Goal: Transaction & Acquisition: Purchase product/service

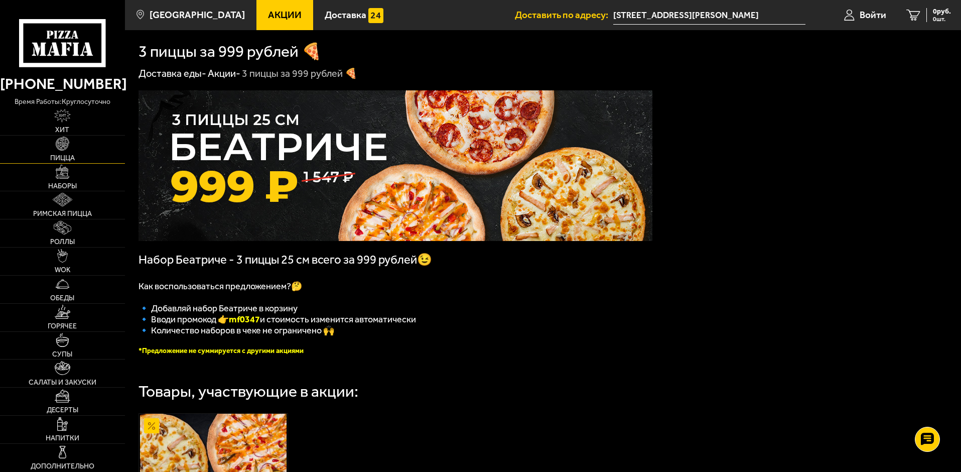
click at [65, 146] on img at bounding box center [63, 144] width 14 height 14
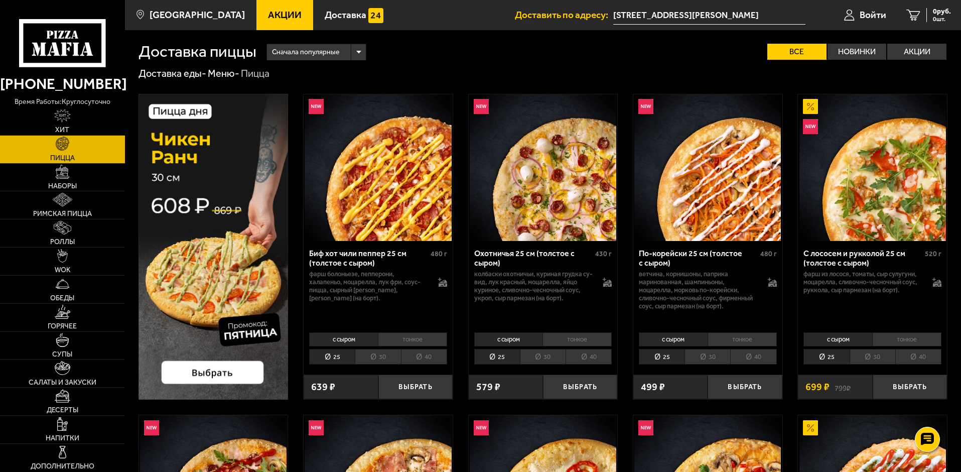
click at [542, 359] on li "30" at bounding box center [543, 357] width 46 height 16
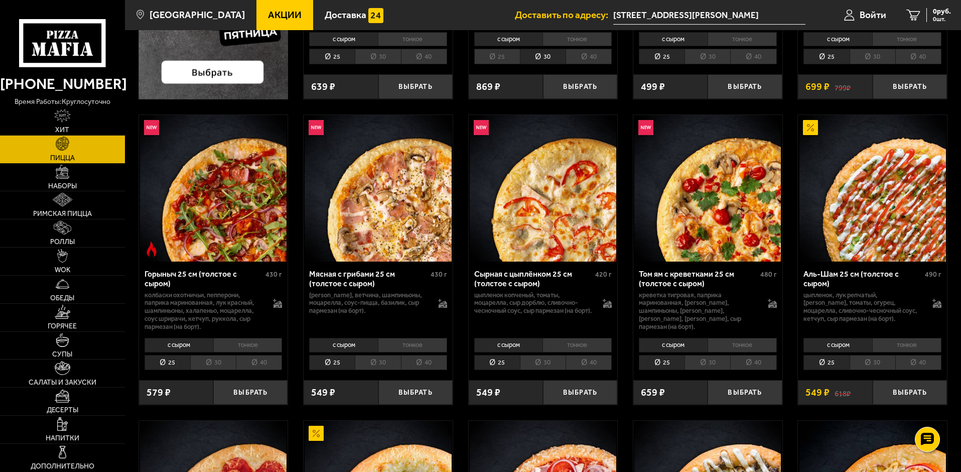
scroll to position [301, 0]
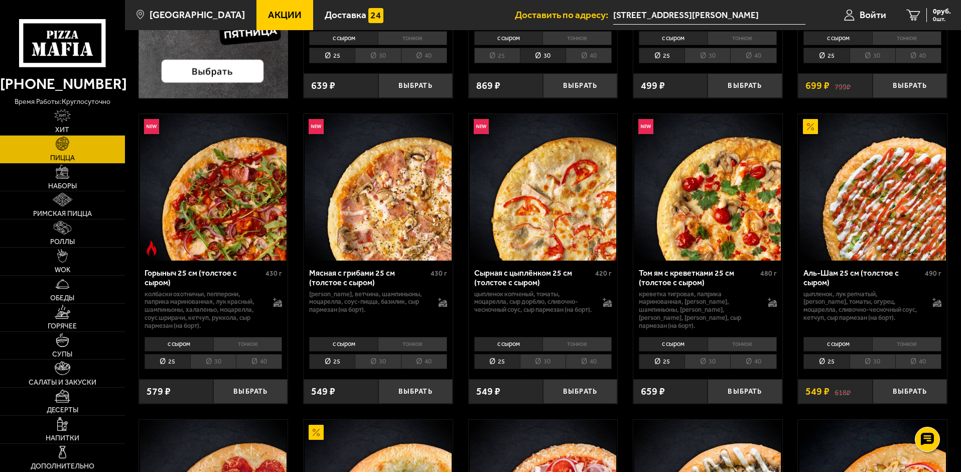
click at [378, 361] on li "30" at bounding box center [378, 362] width 46 height 16
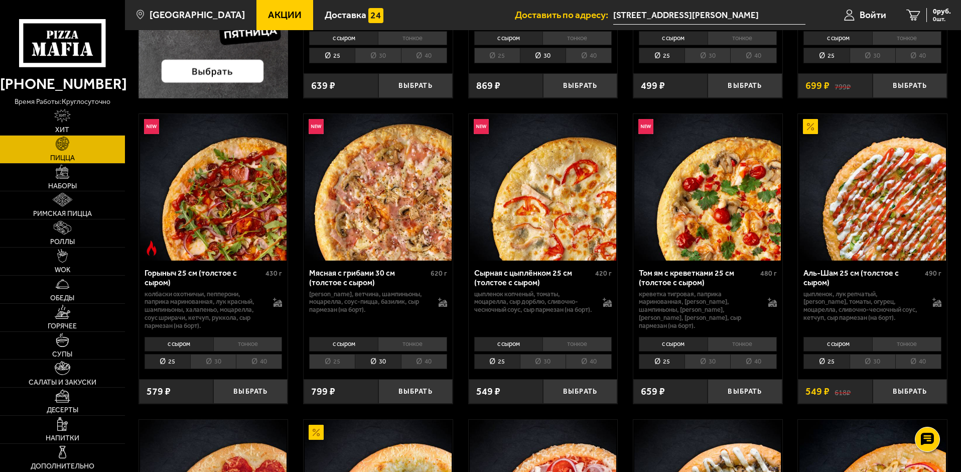
click at [411, 343] on li "тонкое" at bounding box center [412, 344] width 69 height 14
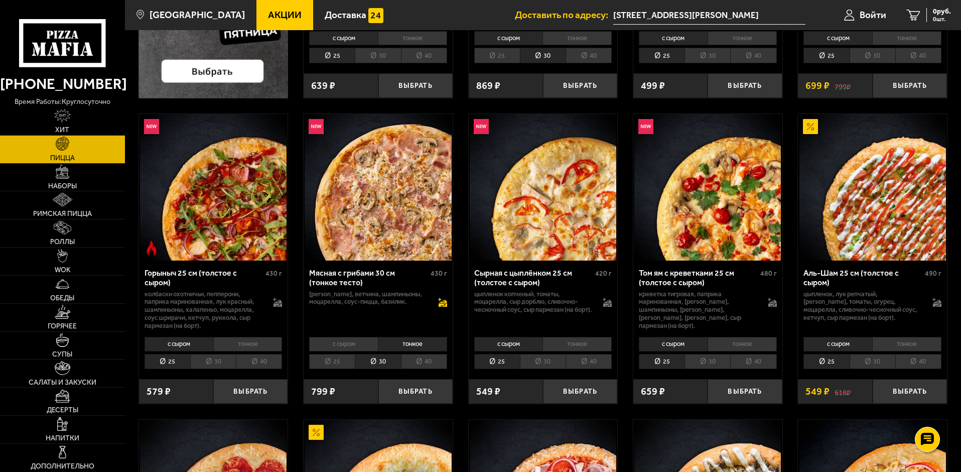
click at [441, 302] on icon at bounding box center [442, 302] width 9 height 9
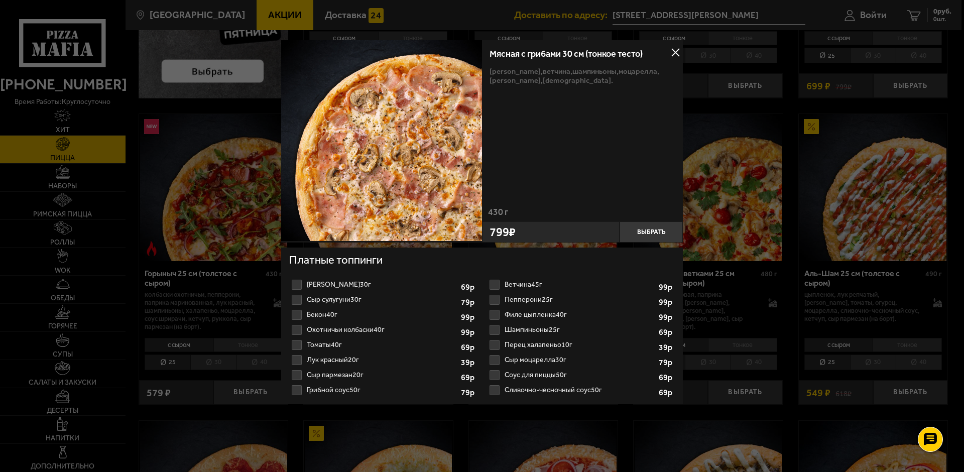
click at [495, 299] on label "Пепперони 25г 1" at bounding box center [581, 299] width 188 height 15
click at [0, 0] on input "Пепперони 25г 1" at bounding box center [0, 0] width 0 height 0
click at [644, 232] on button "Выбрать" at bounding box center [650, 231] width 63 height 21
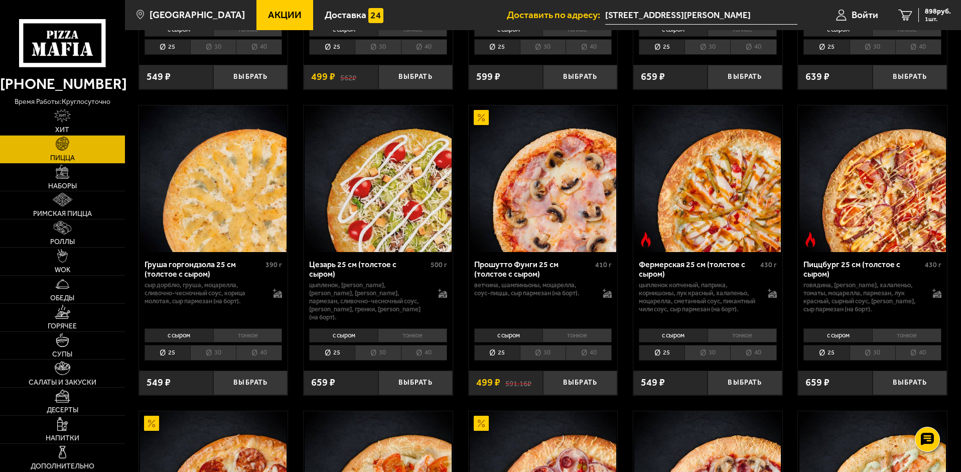
scroll to position [937, 0]
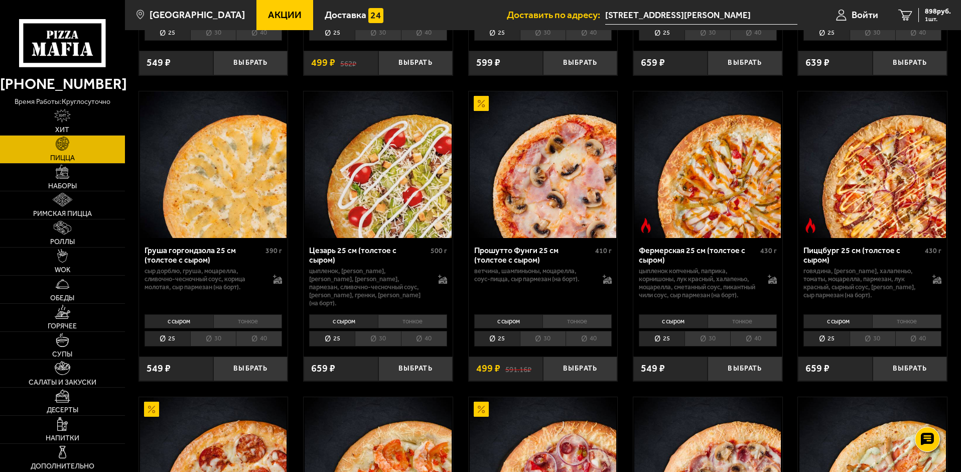
click at [868, 346] on li "30" at bounding box center [873, 339] width 46 height 16
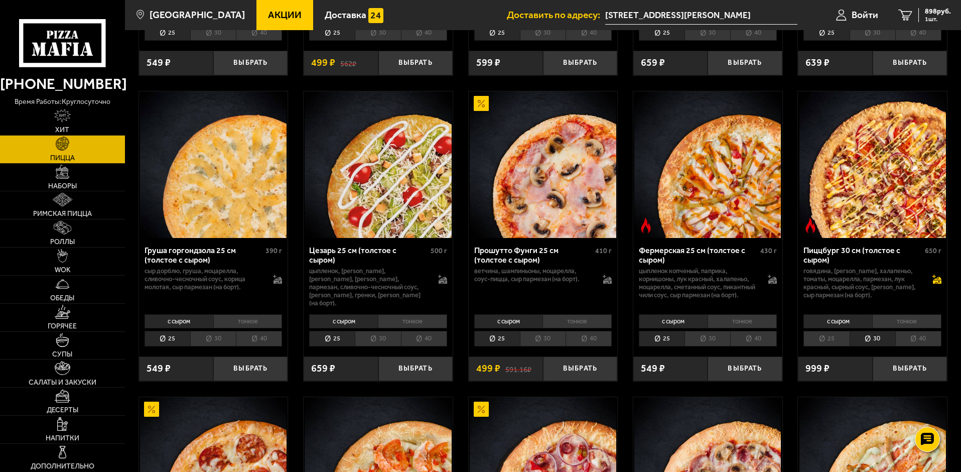
click at [937, 284] on icon at bounding box center [936, 279] width 9 height 9
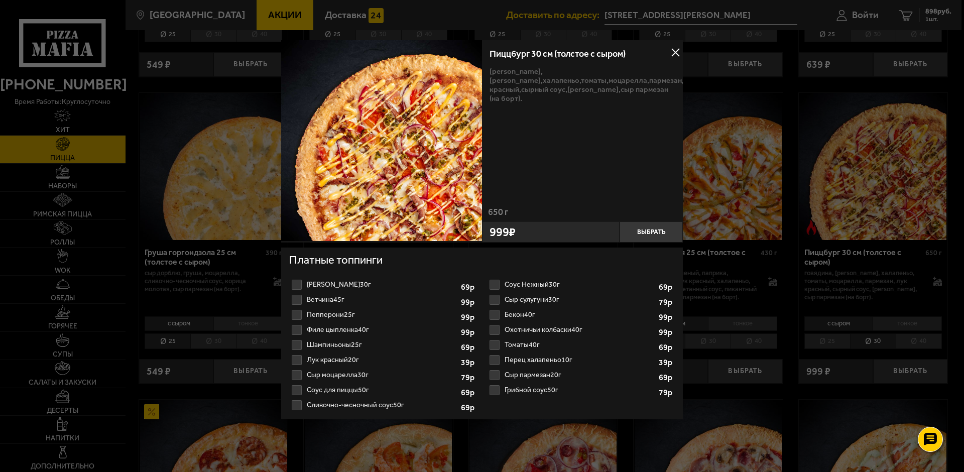
click at [301, 299] on label "Ветчина 45г 1 2 3 4 5 6 7 8" at bounding box center [383, 299] width 188 height 15
click at [0, 0] on input "Ветчина 45г 1 2 3 4 5 6 7 8" at bounding box center [0, 0] width 0 height 0
click at [651, 229] on button "Выбрать" at bounding box center [650, 231] width 63 height 21
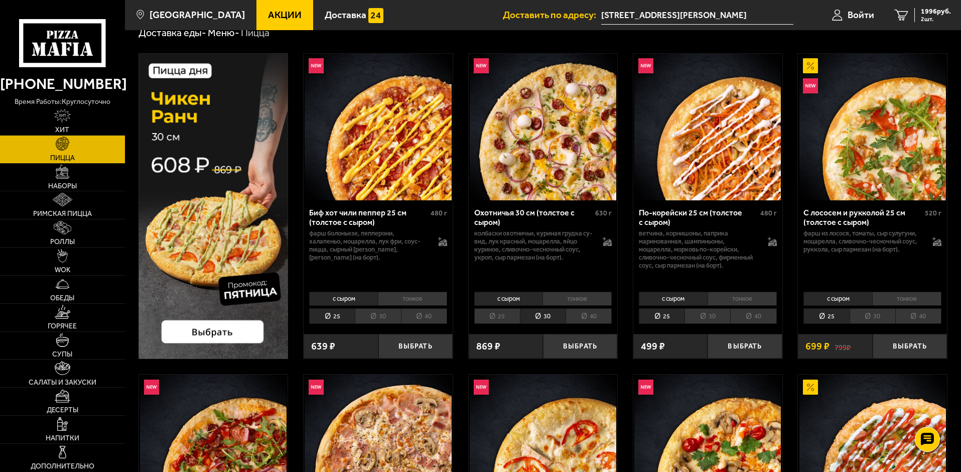
scroll to position [0, 0]
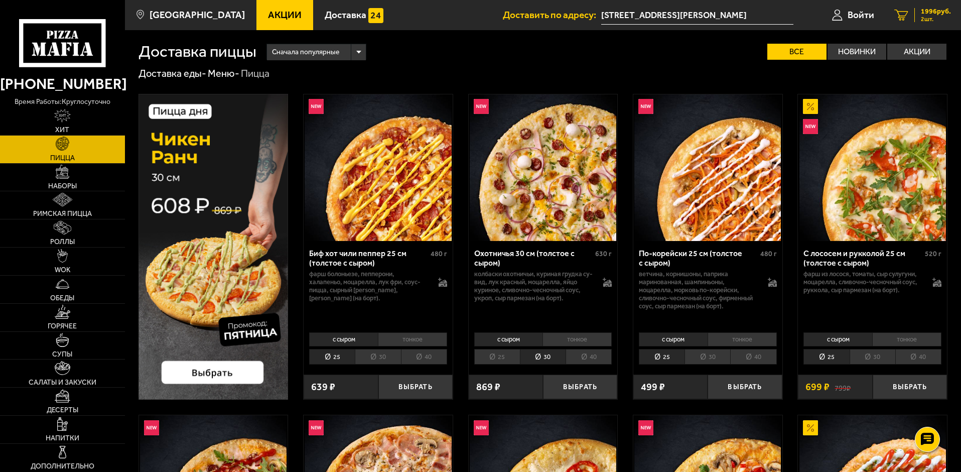
click at [927, 13] on span "1996 руб." at bounding box center [936, 11] width 30 height 7
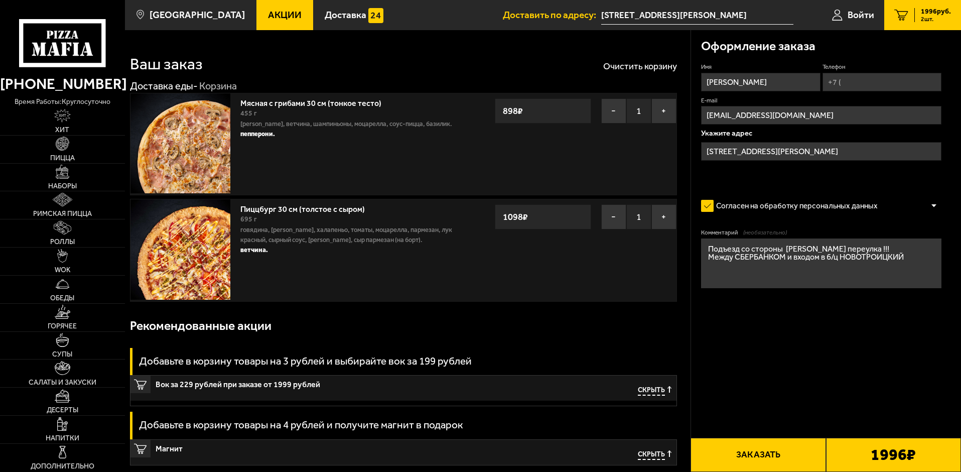
type input "[STREET_ADDRESS]"
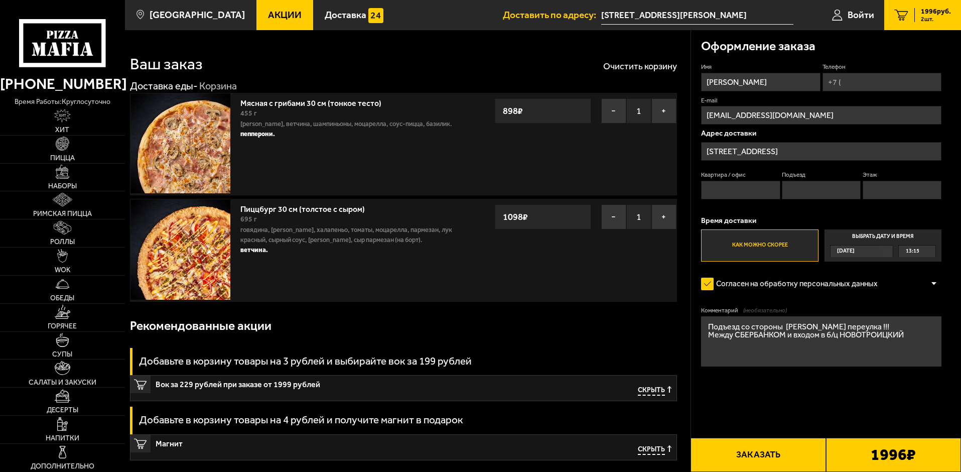
click at [845, 87] on input "Телефон" at bounding box center [882, 82] width 119 height 19
click at [846, 83] on input "Телефон" at bounding box center [882, 82] width 119 height 19
type input "[PHONE_NUMBER]"
type input "127"
type input "1"
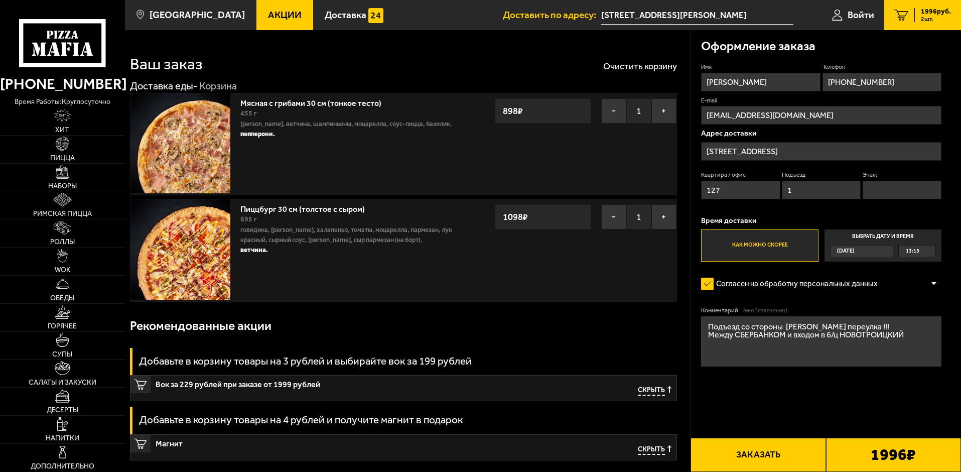
type input "1"
type input "[PHONE_NUMBER]"
click at [737, 191] on input "127" at bounding box center [740, 190] width 79 height 19
type input "127"
click at [819, 188] on input "1" at bounding box center [821, 190] width 79 height 19
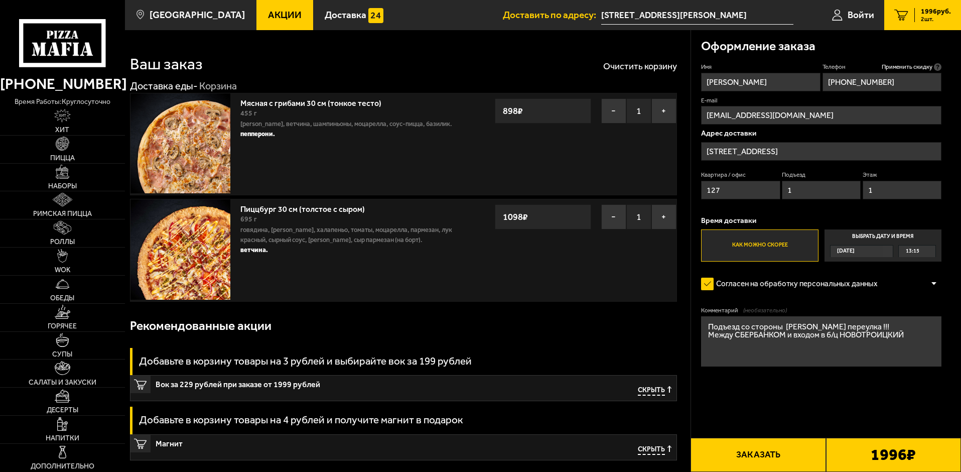
type input "1"
click at [892, 189] on input "1" at bounding box center [902, 190] width 79 height 19
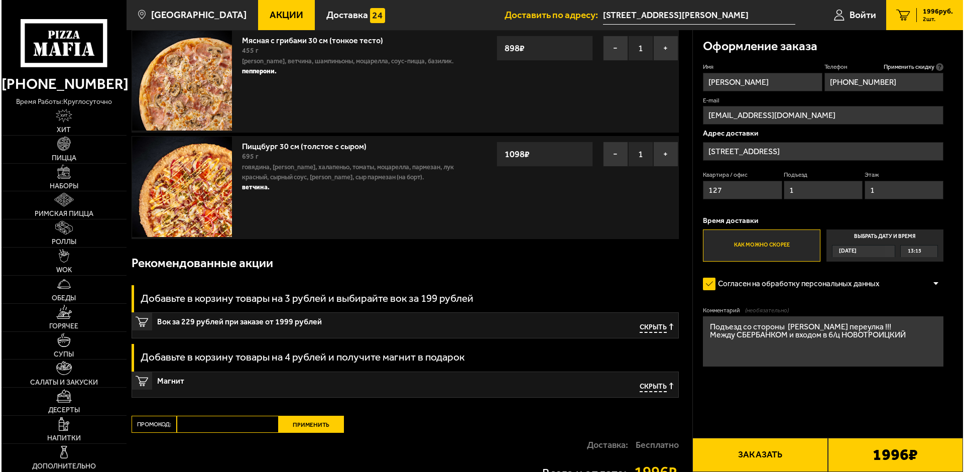
scroll to position [67, 0]
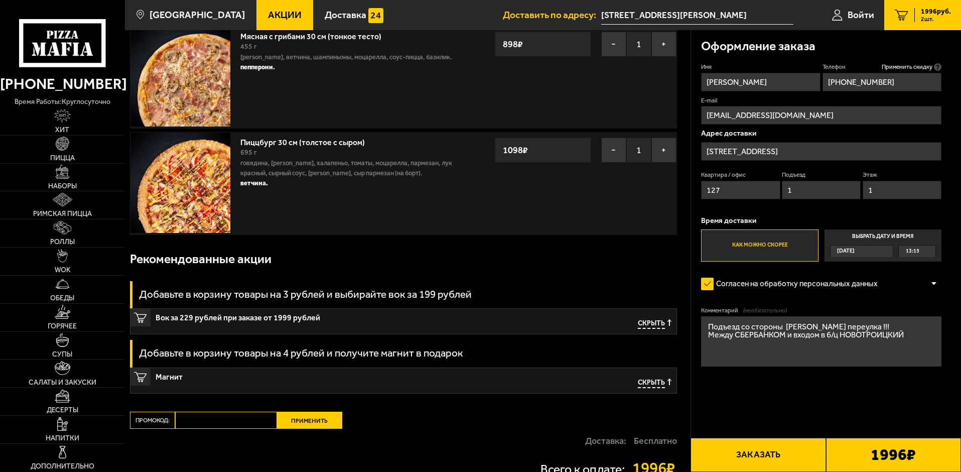
type input "1"
click at [761, 451] on button "Заказать" at bounding box center [758, 455] width 135 height 34
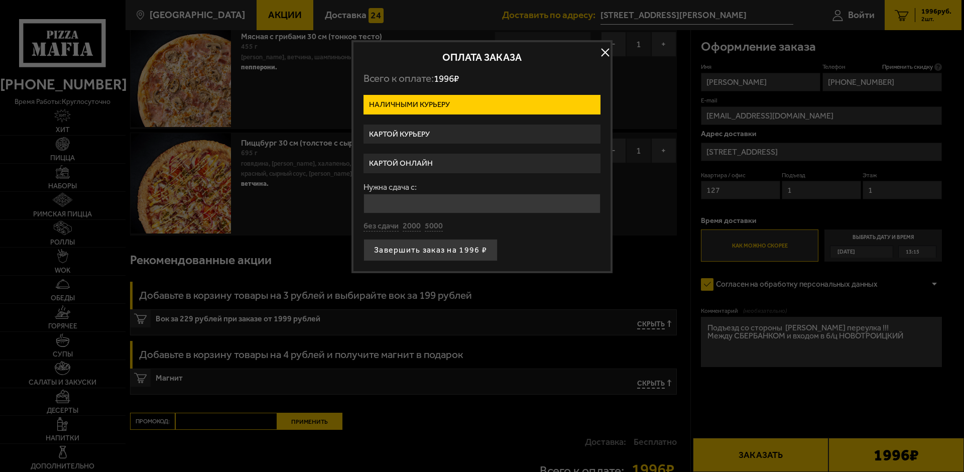
click at [429, 129] on label "Картой курьеру" at bounding box center [481, 134] width 237 height 20
click at [0, 0] on input "Картой курьеру" at bounding box center [0, 0] width 0 height 0
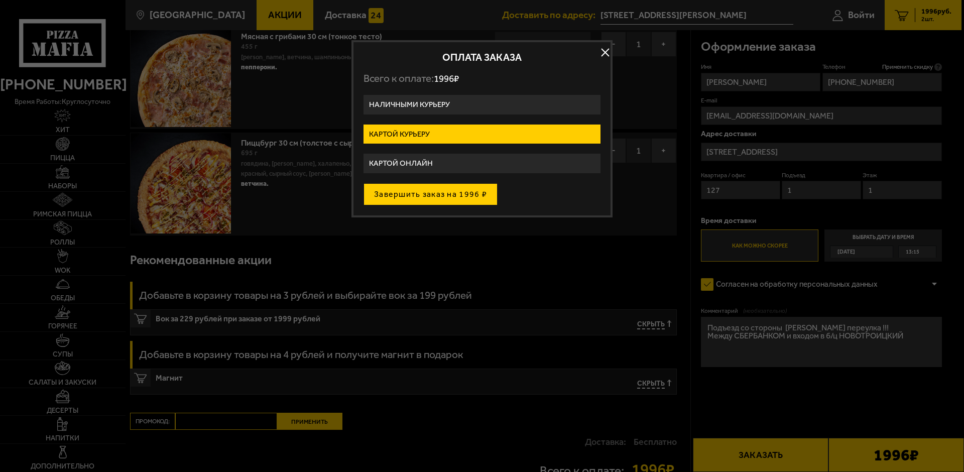
click at [411, 196] on button "Завершить заказ на 1996 ₽" at bounding box center [430, 194] width 134 height 22
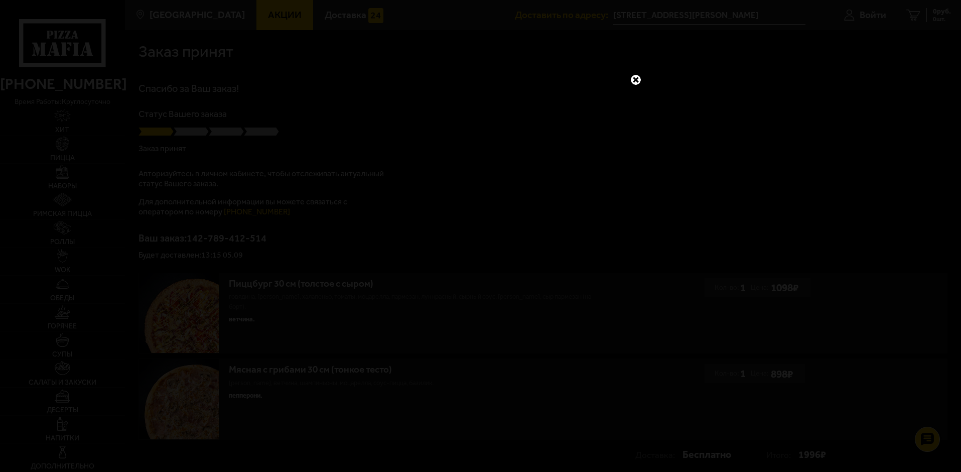
click at [634, 84] on link at bounding box center [635, 79] width 13 height 13
